Goal: Find specific page/section: Find specific page/section

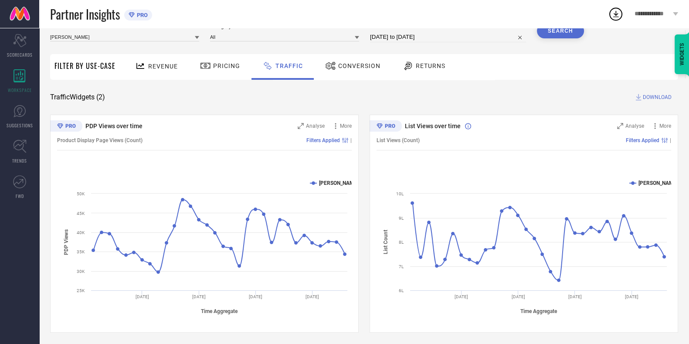
scroll to position [37, 0]
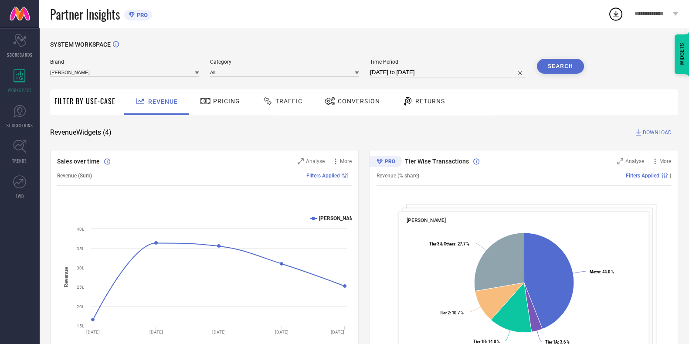
click at [286, 110] on div "Traffic" at bounding box center [283, 102] width 62 height 26
